Goal: Navigation & Orientation: Find specific page/section

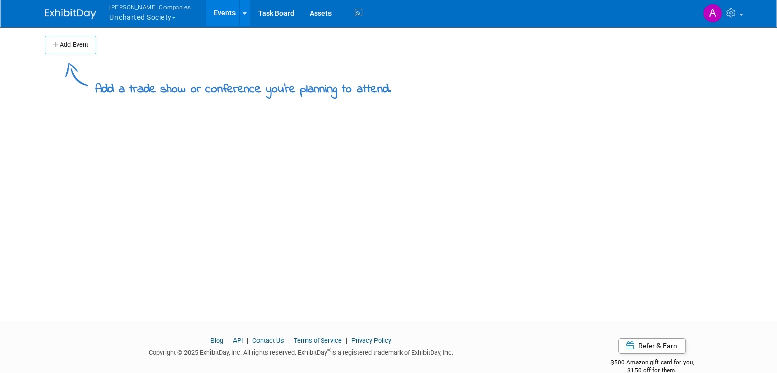
click at [164, 20] on button "[PERSON_NAME] Companies Uncharted Society" at bounding box center [156, 13] width 96 height 27
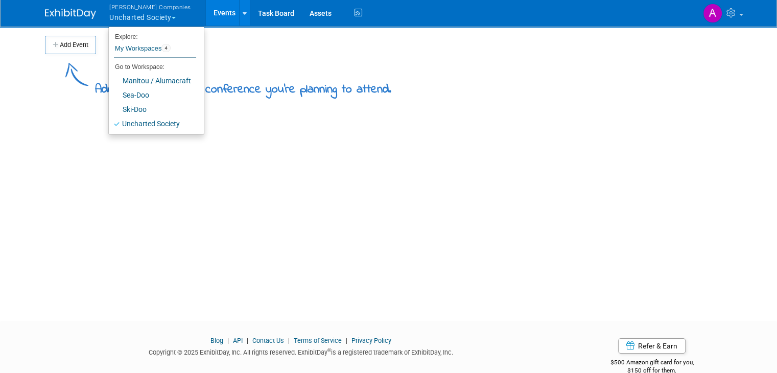
click at [290, 48] on td at bounding box center [397, 45] width 603 height 18
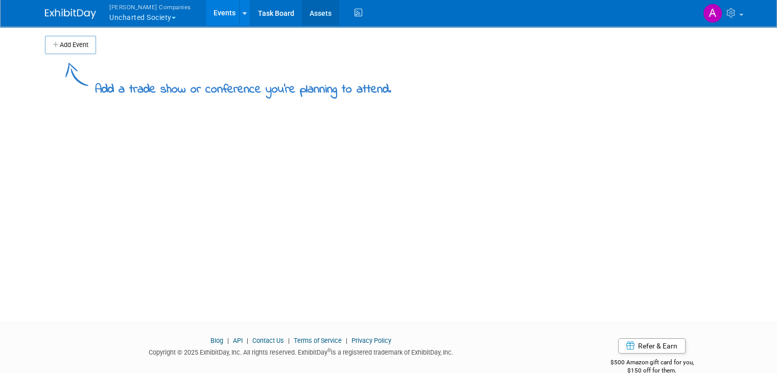
click at [302, 16] on link "Assets" at bounding box center [320, 13] width 37 height 26
click at [308, 13] on link "Assets" at bounding box center [320, 13] width 37 height 26
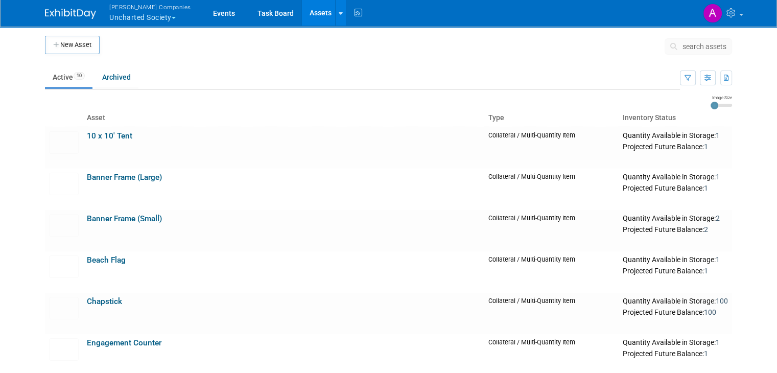
click at [157, 19] on button "[PERSON_NAME] Companies Uncharted Society" at bounding box center [156, 13] width 96 height 27
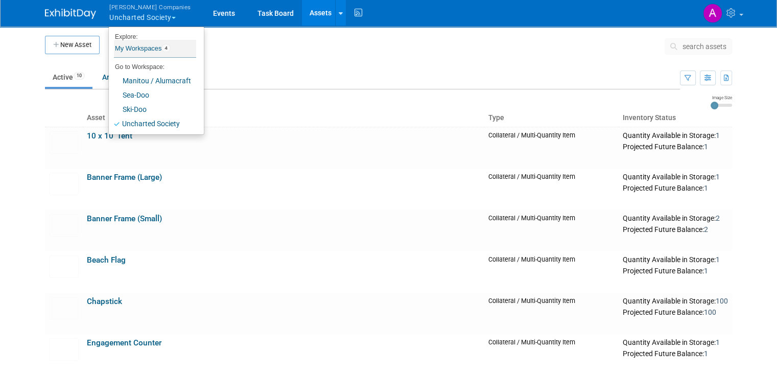
click at [142, 49] on link "My Workspaces 4" at bounding box center [155, 48] width 82 height 17
